Goal: Find specific page/section: Find specific page/section

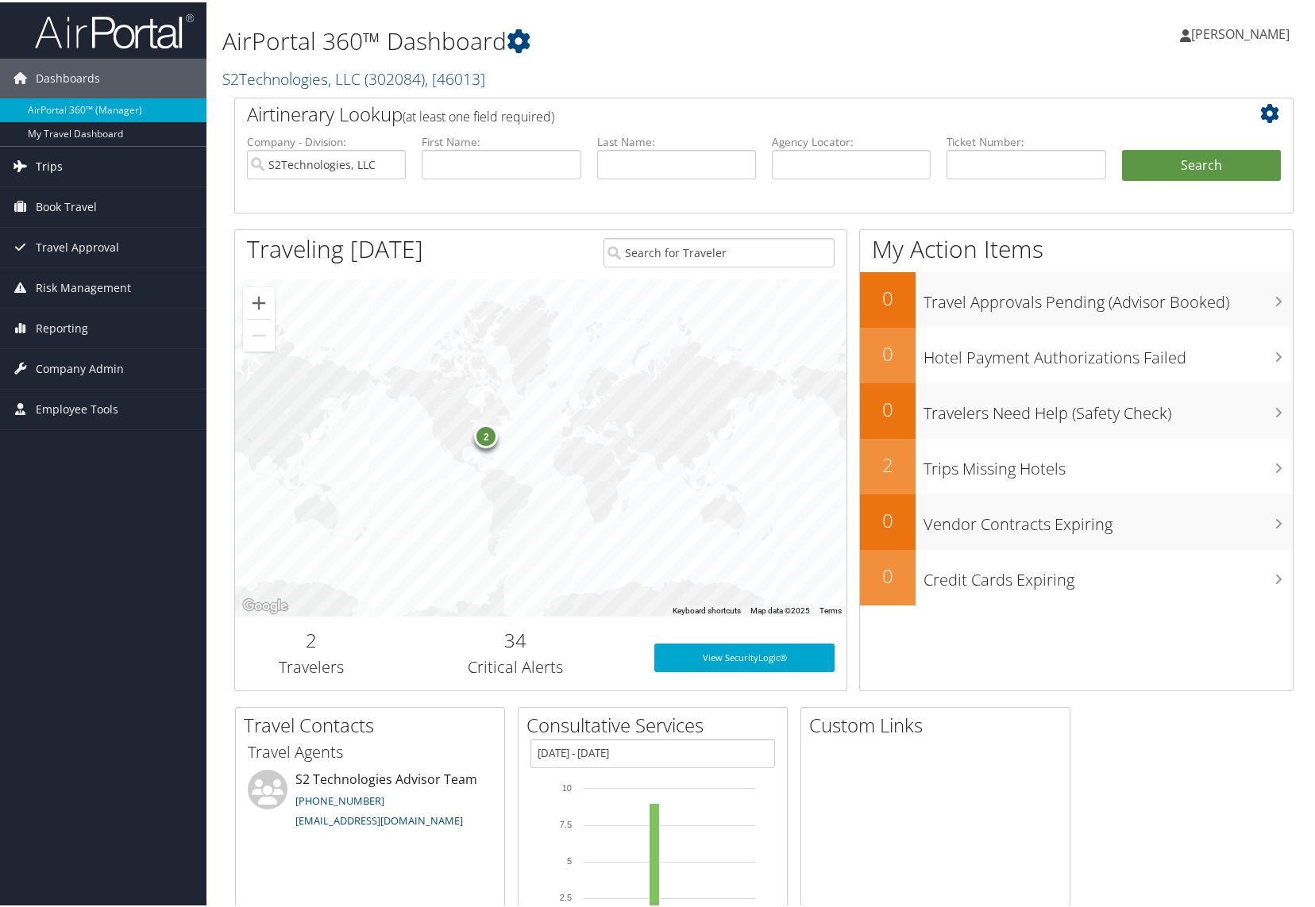
click at [46, 167] on span "Trips" at bounding box center [49, 164] width 27 height 40
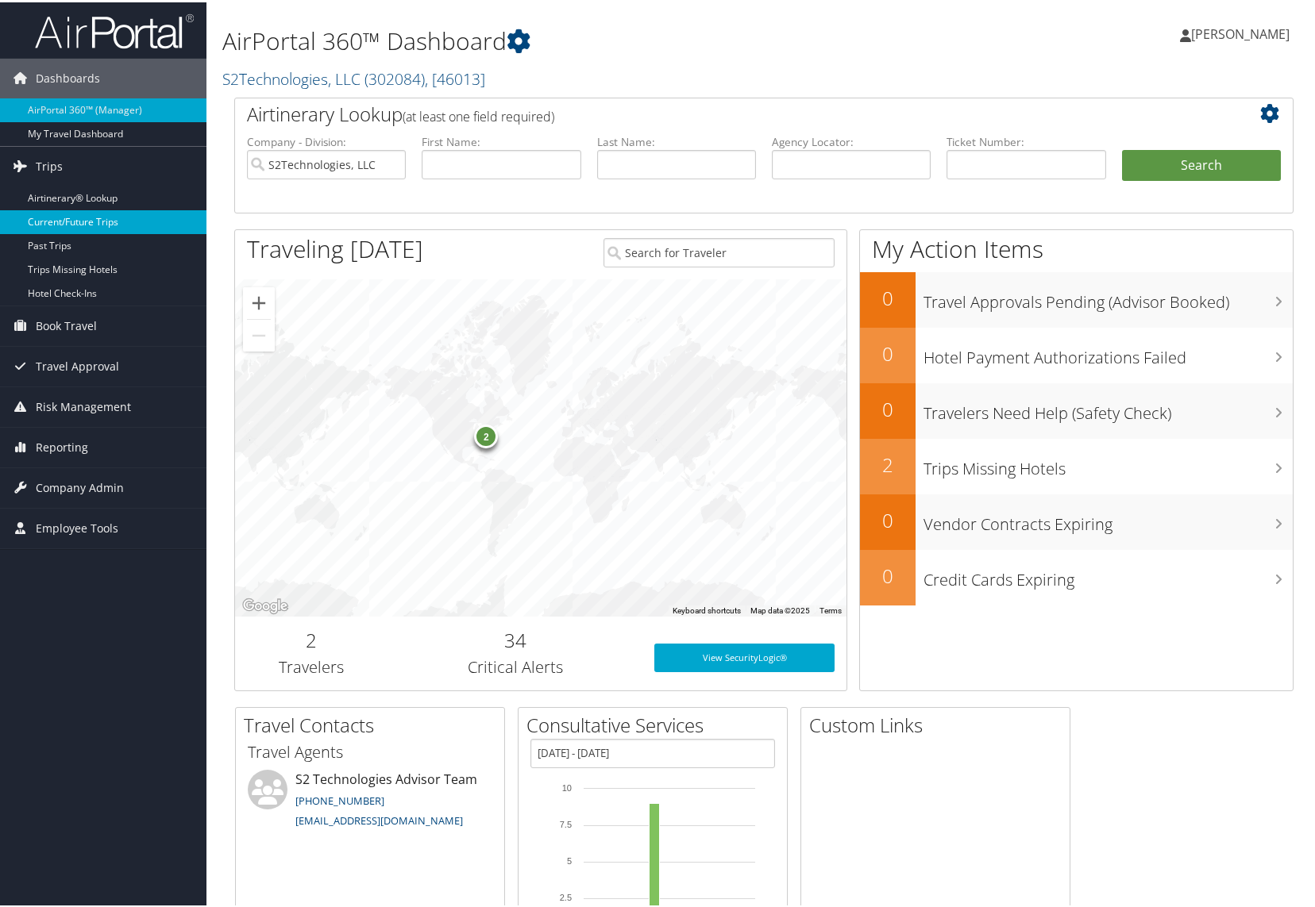
click at [64, 214] on link "Current/Future Trips" at bounding box center [103, 220] width 206 height 24
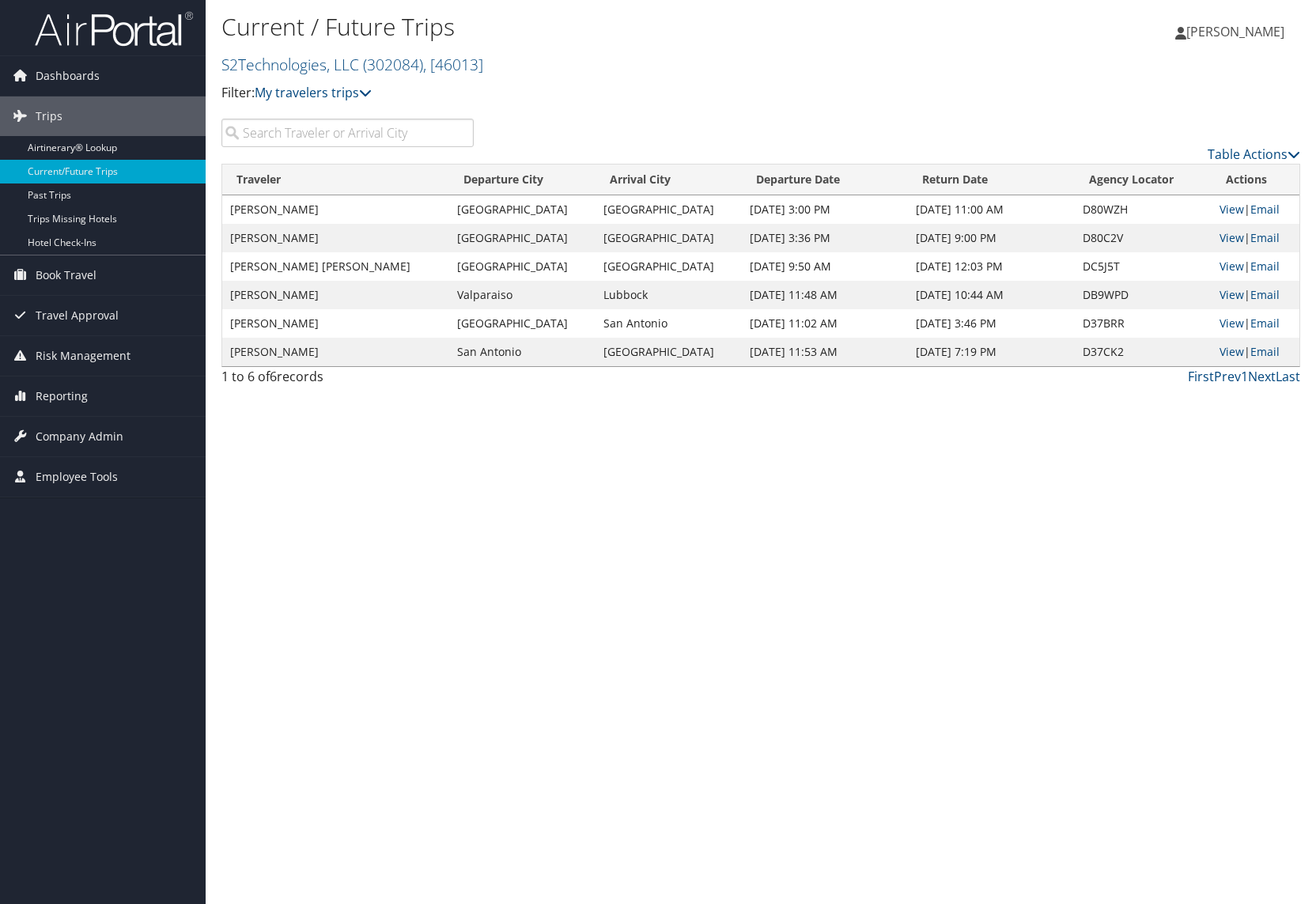
click at [347, 133] on input "search" at bounding box center [347, 133] width 252 height 29
click at [338, 66] on link "S2Technologies, LLC ( 302084 ) , [ 46013 ]" at bounding box center [352, 64] width 262 height 21
click at [320, 159] on link "Barbaricum, [45407]" at bounding box center [326, 160] width 208 height 27
